Goal: Transaction & Acquisition: Purchase product/service

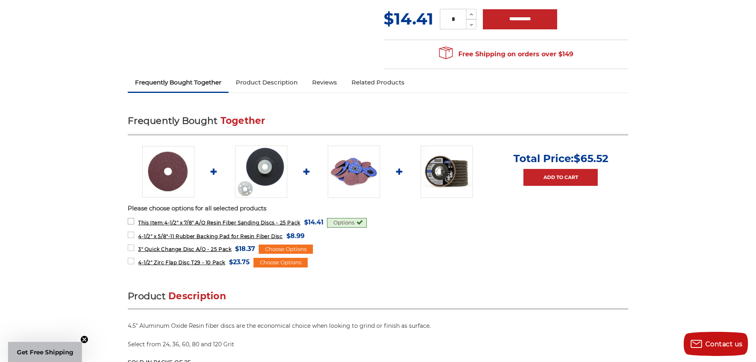
scroll to position [254, 0]
click at [301, 225] on span "This Item: 4-1/2" x 7/8" A/O Resin Fiber Sanding Discs - 25 Pack" at bounding box center [219, 222] width 162 height 6
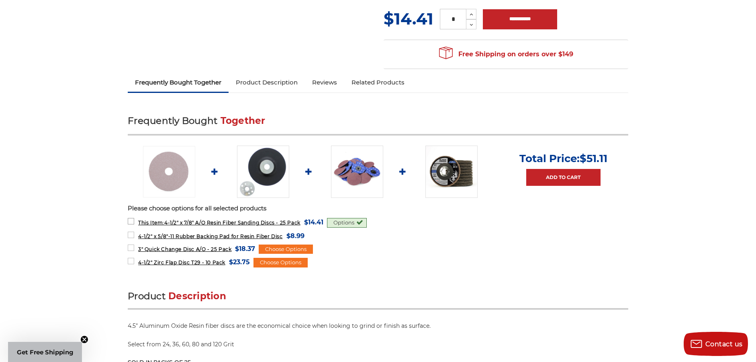
click at [301, 225] on span "This Item: 4-1/2" x 7/8" A/O Resin Fiber Sanding Discs - 25 Pack" at bounding box center [219, 222] width 162 height 6
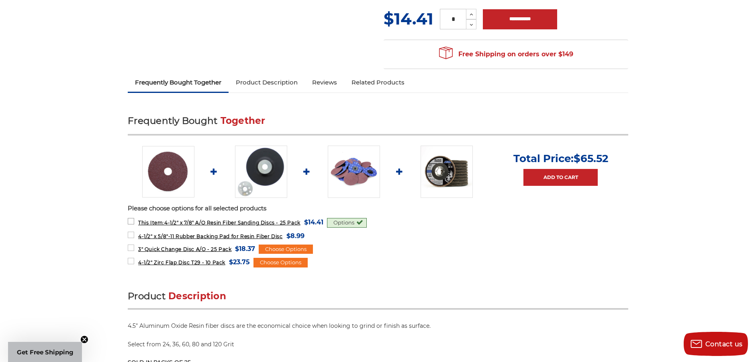
click at [301, 225] on span "This Item: 4-1/2" x 7/8" A/O Resin Fiber Sanding Discs - 25 Pack" at bounding box center [219, 222] width 162 height 6
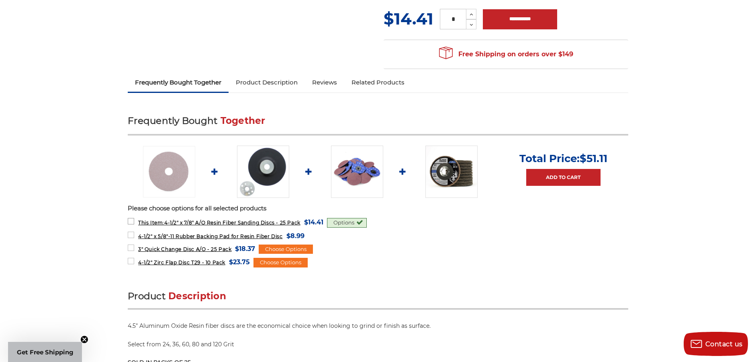
scroll to position [255, 0]
click at [358, 172] on img at bounding box center [357, 171] width 52 height 52
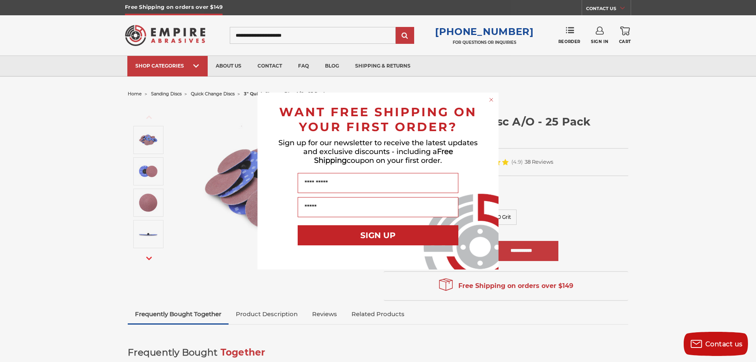
click at [490, 98] on circle "Close dialog" at bounding box center [492, 100] width 8 height 8
